Goal: Find specific fact: Find specific fact

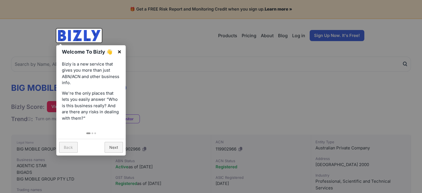
click at [122, 52] on link "×" at bounding box center [119, 51] width 12 height 12
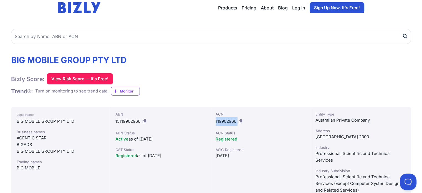
drag, startPoint x: 215, startPoint y: 121, endPoint x: 237, endPoint y: 119, distance: 22.6
click at [237, 119] on div "ACN 119902966 ACN Status Registered ASIC Registered [DATE]" at bounding box center [261, 152] width 100 height 91
copy div "119902966"
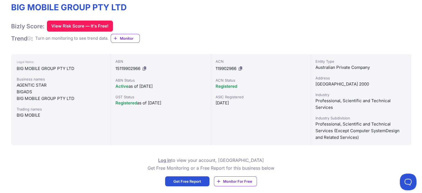
scroll to position [55, 0]
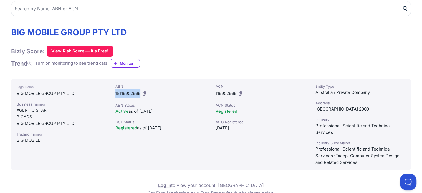
drag, startPoint x: 115, startPoint y: 93, endPoint x: 140, endPoint y: 92, distance: 24.7
click at [140, 92] on div "ABN 15119902966 ABN Status Active as of [DATE] GST Status Registered as of [DAT…" at bounding box center [161, 124] width 100 height 91
copy span "15119902966"
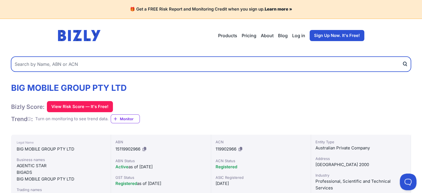
click at [64, 65] on input "text" at bounding box center [211, 64] width 400 height 15
click at [85, 64] on input "text" at bounding box center [211, 64] width 400 height 15
type input "Big Mobile Pty Ltd"
click at [402, 57] on button "submit" at bounding box center [406, 64] width 9 height 15
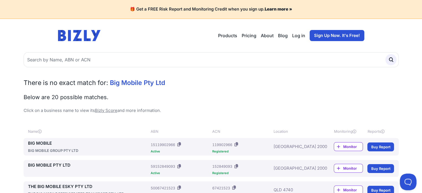
scroll to position [28, 0]
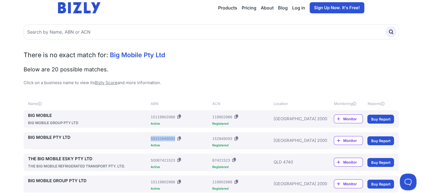
drag, startPoint x: 150, startPoint y: 138, endPoint x: 175, endPoint y: 137, distance: 25.0
click at [175, 137] on div "59152849093" at bounding box center [163, 139] width 24 height 6
copy div "59152849093"
drag, startPoint x: 212, startPoint y: 139, endPoint x: 231, endPoint y: 144, distance: 19.7
click at [232, 140] on div "152849093" at bounding box center [222, 139] width 20 height 6
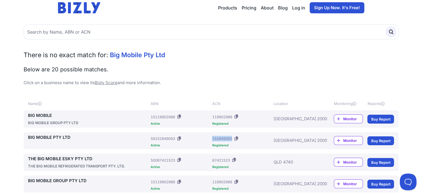
copy div "152849093"
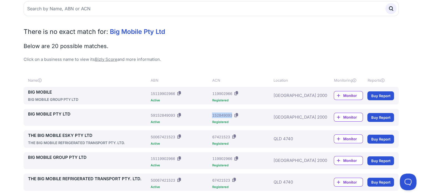
scroll to position [55, 0]
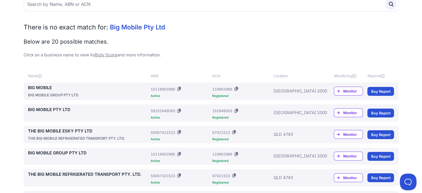
click at [194, 116] on div "Active" at bounding box center [180, 117] width 59 height 3
